Goal: Information Seeking & Learning: Learn about a topic

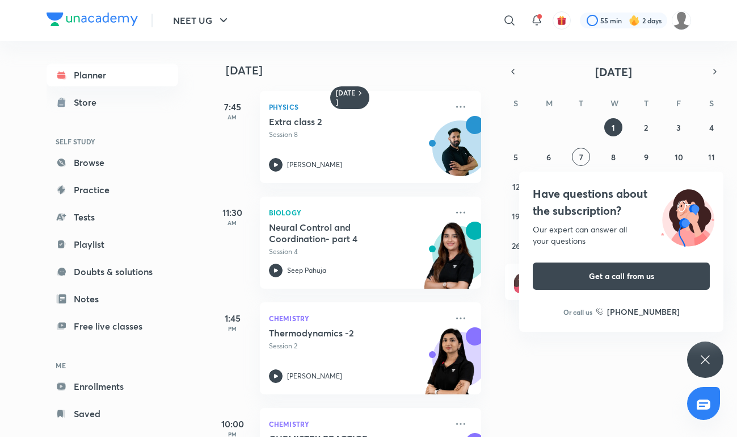
click at [714, 363] on div "Have questions about the subscription? Our expert can answer all your questions…" at bounding box center [706, 359] width 36 height 36
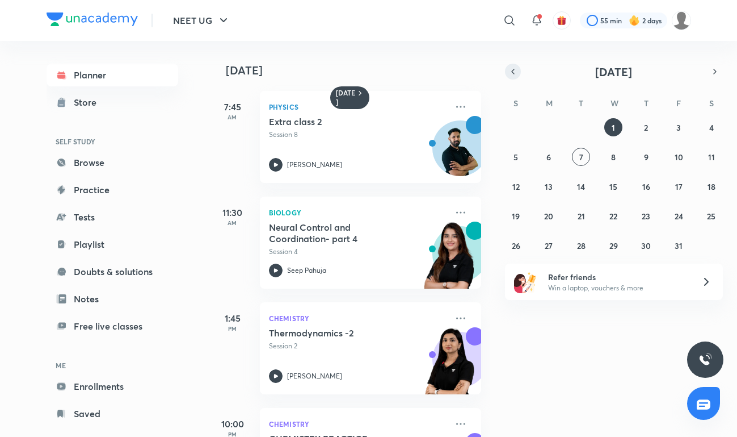
click at [515, 75] on icon "button" at bounding box center [513, 71] width 9 height 10
click at [575, 249] on button "30" at bounding box center [581, 245] width 18 height 18
click at [711, 68] on icon "button" at bounding box center [715, 71] width 9 height 10
click at [513, 75] on icon "button" at bounding box center [513, 71] width 9 height 10
click at [550, 123] on button "1" at bounding box center [549, 127] width 18 height 18
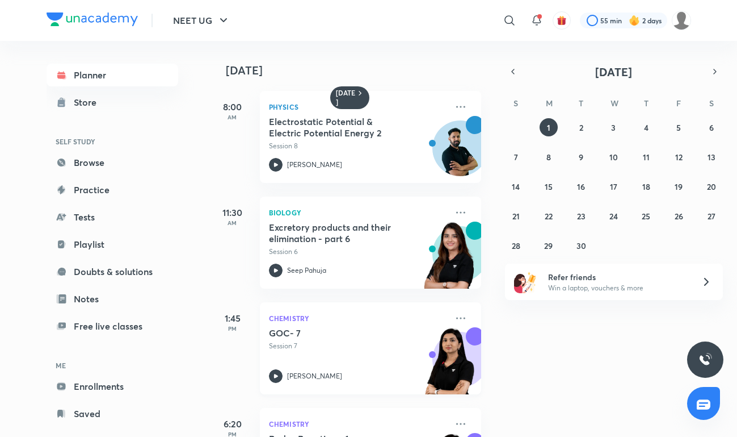
scroll to position [72, 0]
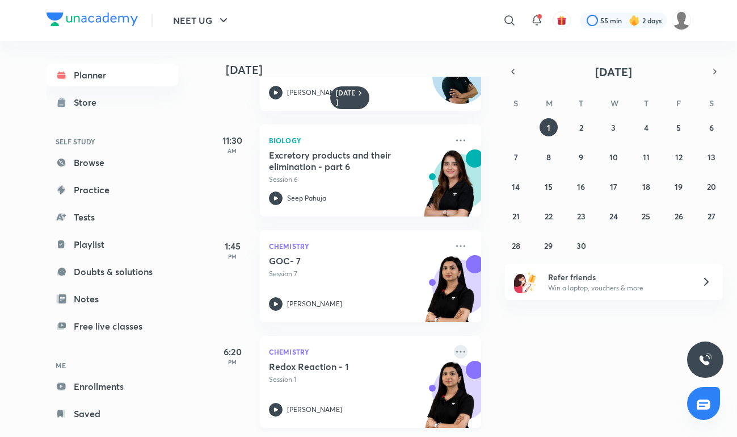
click at [461, 350] on icon at bounding box center [461, 352] width 14 height 14
click at [515, 311] on div "[DATE] 8:00 AM Physics Electrostatic Potential & Electric Potential Energy 2 Se…" at bounding box center [473, 239] width 526 height 396
click at [462, 347] on icon at bounding box center [461, 352] width 14 height 14
click at [631, 344] on div "[DATE] 8:00 AM Physics Electrostatic Potential & Electric Potential Energy 2 Se…" at bounding box center [473, 239] width 526 height 396
click at [582, 125] on abbr "2" at bounding box center [582, 127] width 4 height 11
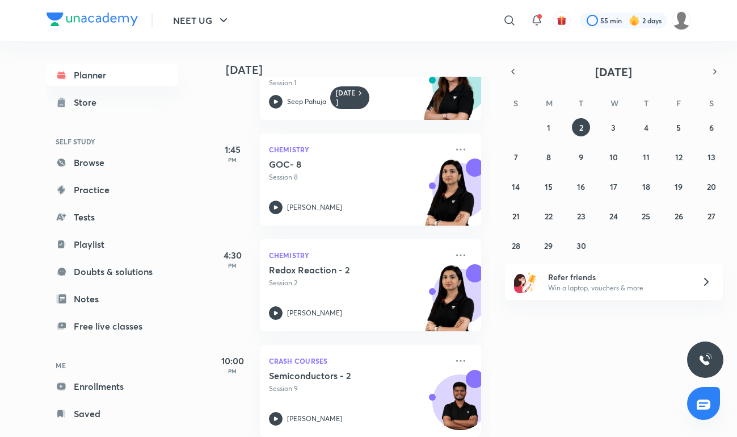
scroll to position [178, 0]
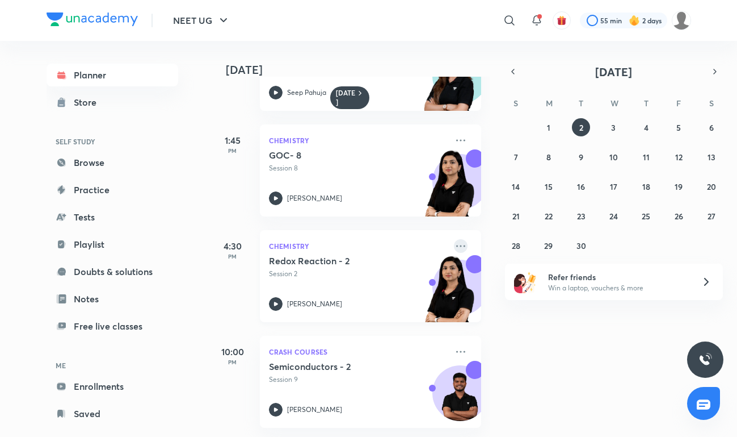
click at [465, 245] on icon at bounding box center [461, 246] width 14 height 14
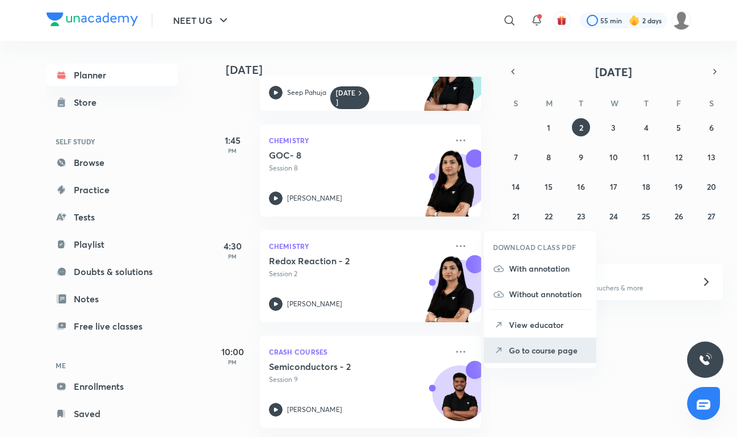
click at [523, 358] on li "Go to course page" at bounding box center [540, 350] width 112 height 26
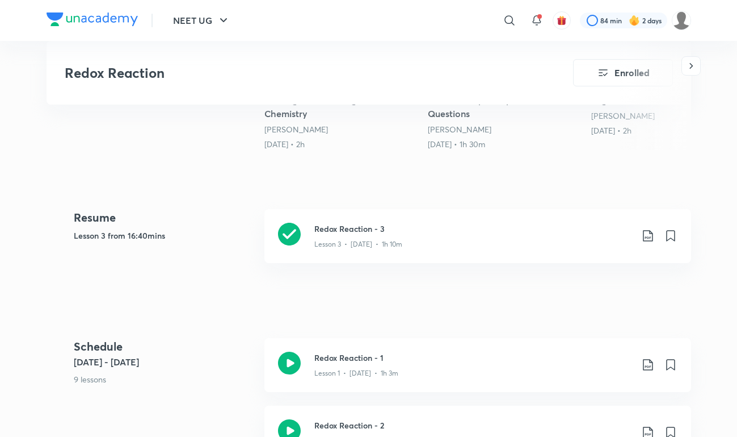
scroll to position [364, 0]
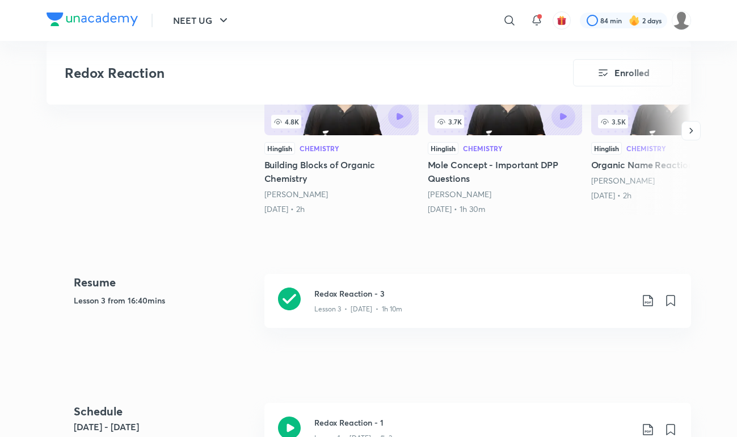
scroll to position [308, 0]
